Goal: Information Seeking & Learning: Check status

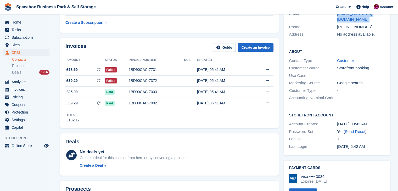
scroll to position [42, 0]
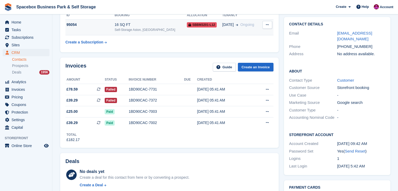
click at [115, 31] on td "95054" at bounding box center [89, 27] width 49 height 16
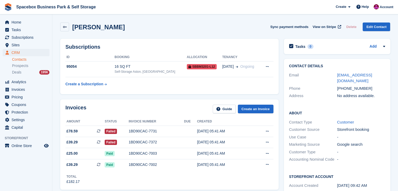
scroll to position [42, 0]
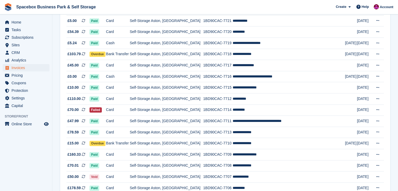
scroll to position [454, 0]
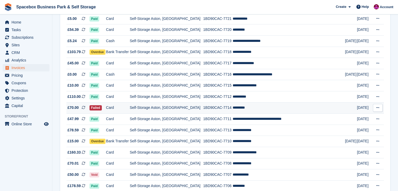
click at [213, 111] on td "1BD90CAC-7714" at bounding box center [217, 107] width 29 height 11
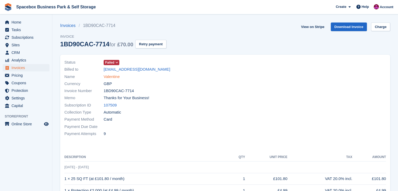
click at [115, 74] on link "Valentine" at bounding box center [112, 77] width 16 height 6
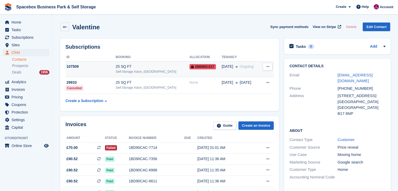
click at [151, 64] on div "25 SQ FT" at bounding box center [153, 67] width 74 height 6
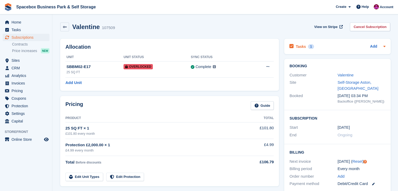
click at [386, 46] on icon at bounding box center [385, 46] width 4 height 4
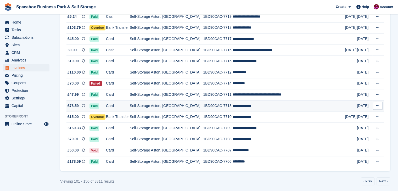
scroll to position [483, 0]
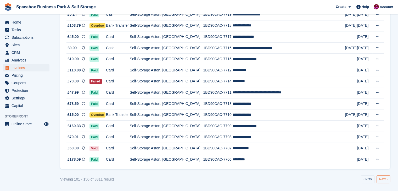
click at [380, 179] on link "Next ›" at bounding box center [384, 180] width 14 height 8
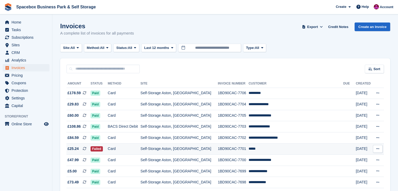
click at [261, 149] on td "*****" at bounding box center [296, 149] width 95 height 11
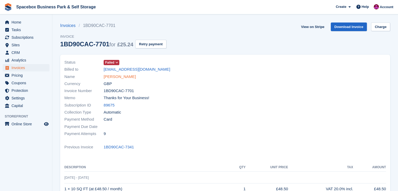
click at [112, 76] on link "Mo Ji" at bounding box center [120, 77] width 32 height 6
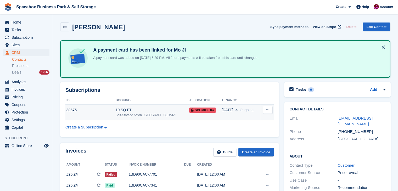
click at [144, 113] on div "Self-Storage Aston, [GEOGRAPHIC_DATA]" at bounding box center [153, 115] width 74 height 5
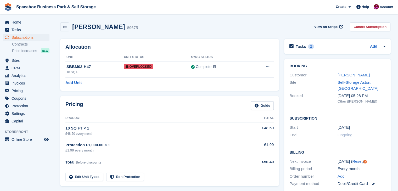
click at [285, 119] on div "Subscription Start 10 Jun End Ongoing" at bounding box center [338, 127] width 107 height 34
click at [259, 50] on div "Allocation Unit Unit Status Sync Status SBBM03-H47 10 SQ FT Overlocked Complete…" at bounding box center [169, 65] width 219 height 52
click at [385, 45] on icon at bounding box center [385, 46] width 4 height 4
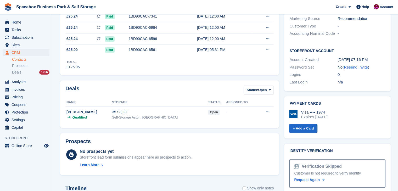
scroll to position [168, 0]
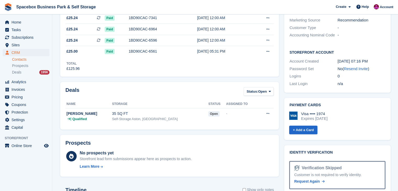
click at [35, 182] on div "Home Tasks Subscriptions Subscriptions Subscriptions Contracts Price increases …" at bounding box center [26, 109] width 52 height 191
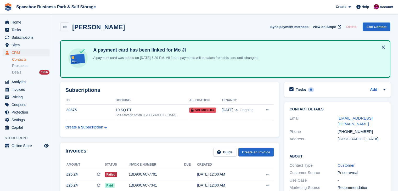
click at [198, 4] on span "Spacebox Business Park & Self Storage Create Subscription Invoice Contact Deal …" at bounding box center [199, 7] width 398 height 14
click at [278, 138] on div "Subscriptions ID Booking Allocation Tenancy 89675 10 SQ FT Self-Storage [GEOGRA…" at bounding box center [170, 109] width 224 height 61
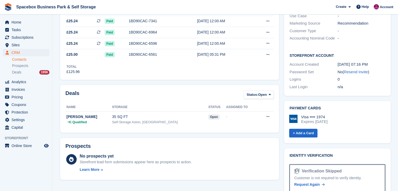
scroll to position [189, 0]
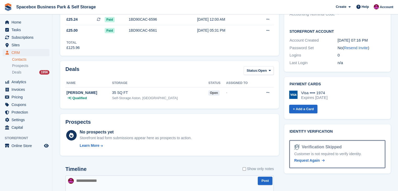
click at [280, 143] on div "Prospects No prospects yet Storefront lead form submissions appear here as pros…" at bounding box center [170, 134] width 224 height 47
click at [392, 150] on div "Identity verification Verification Skipped Customer is not required to verify i…" at bounding box center [338, 149] width 112 height 54
